Goal: Navigation & Orientation: Find specific page/section

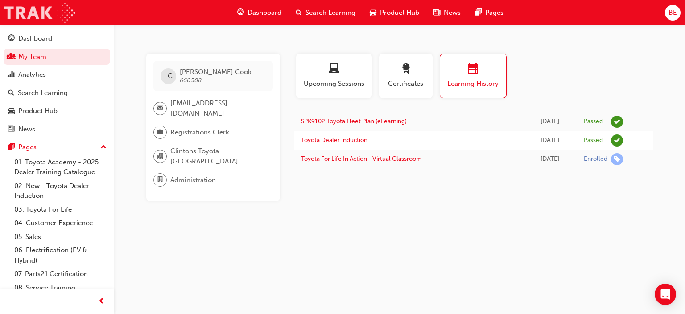
click at [37, 12] on img at bounding box center [39, 13] width 71 height 20
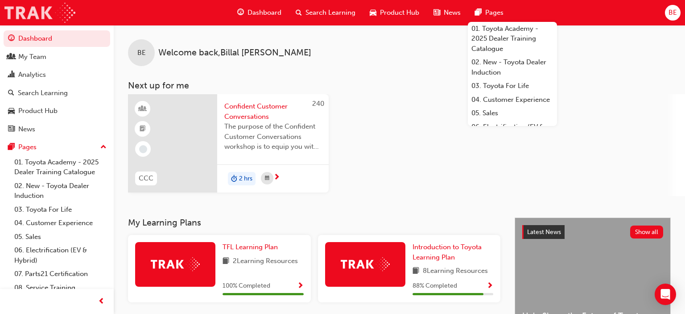
click at [46, 6] on img at bounding box center [39, 13] width 71 height 20
